Goal: Navigation & Orientation: Find specific page/section

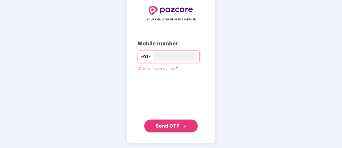
type input "**********"
click at [180, 124] on span "Send OTP" at bounding box center [171, 126] width 31 height 8
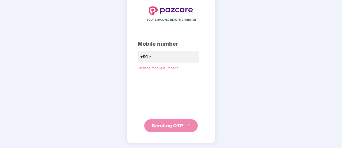
scroll to position [27, 0]
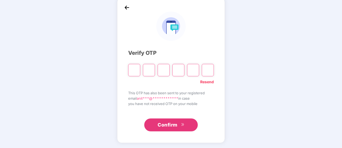
type input "*"
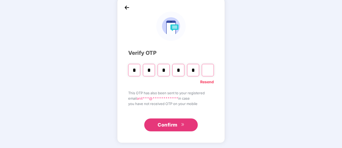
type input "*"
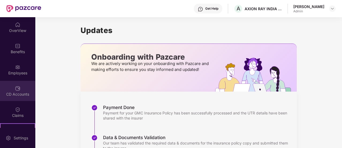
click at [19, 93] on div "CD Accounts" at bounding box center [17, 93] width 35 height 5
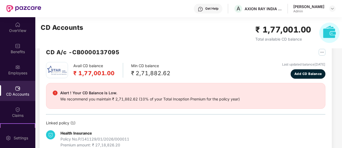
scroll to position [26, 0]
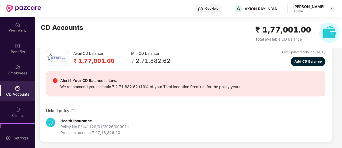
click at [318, 8] on div "[PERSON_NAME]" at bounding box center [309, 6] width 31 height 5
click at [333, 8] on img at bounding box center [333, 8] width 4 height 4
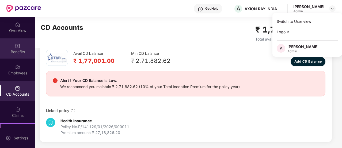
click at [27, 47] on div "Benefits" at bounding box center [17, 48] width 35 height 20
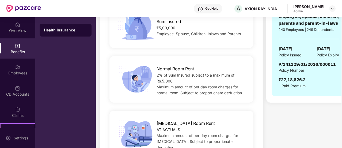
scroll to position [142, 0]
